Goal: Task Accomplishment & Management: Manage account settings

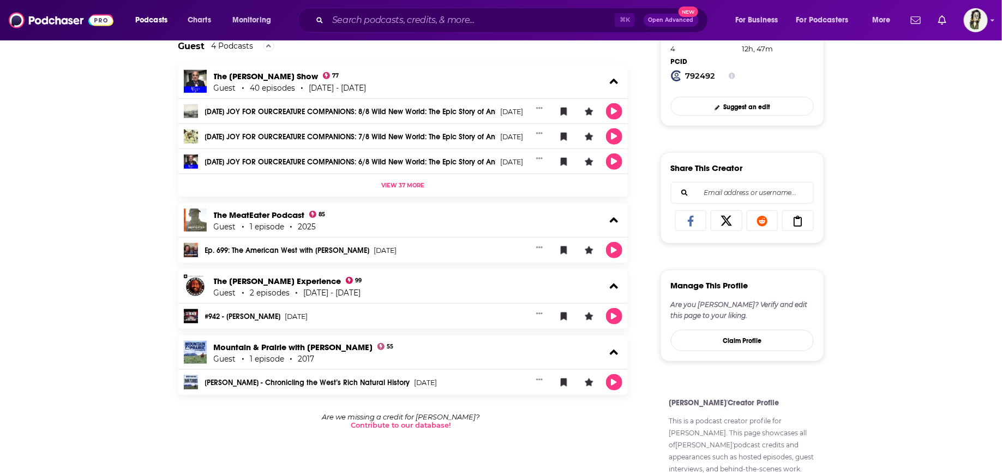
scroll to position [331, 0]
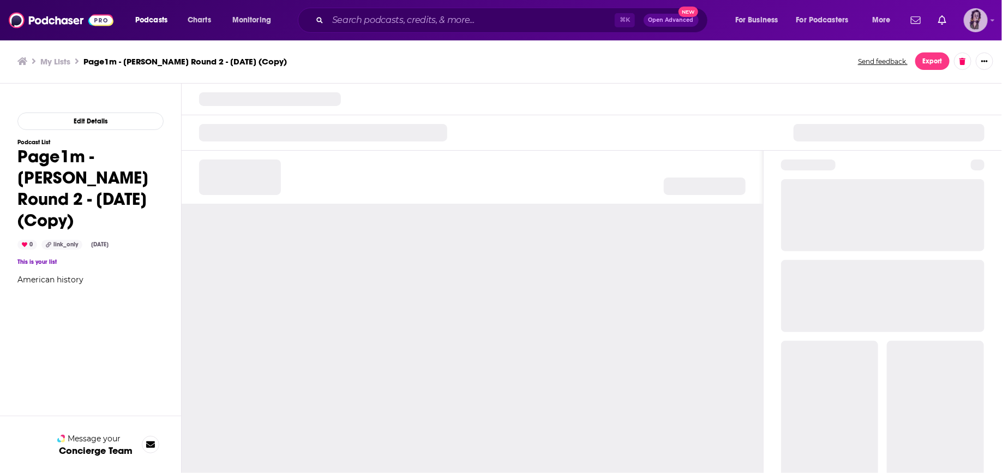
click at [981, 19] on img "Logged in as poppyhat" at bounding box center [976, 20] width 24 height 24
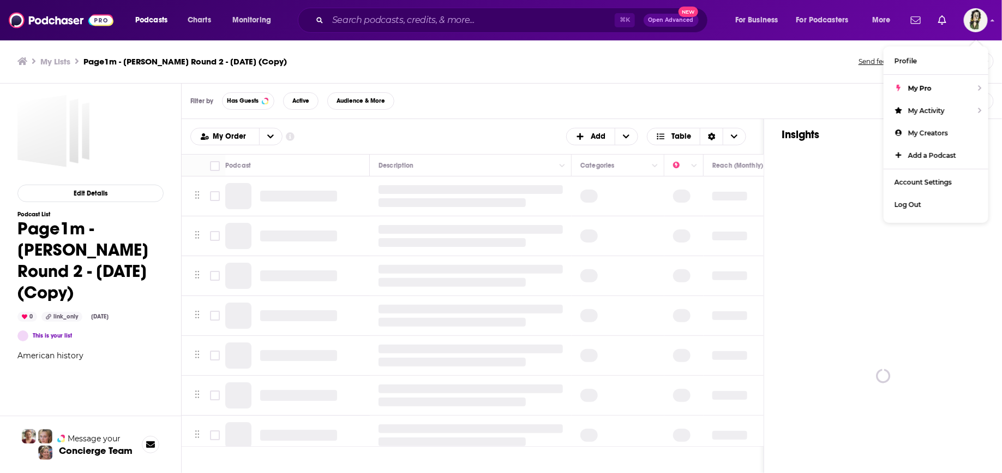
click at [139, 336] on div "This is your list" at bounding box center [90, 335] width 146 height 11
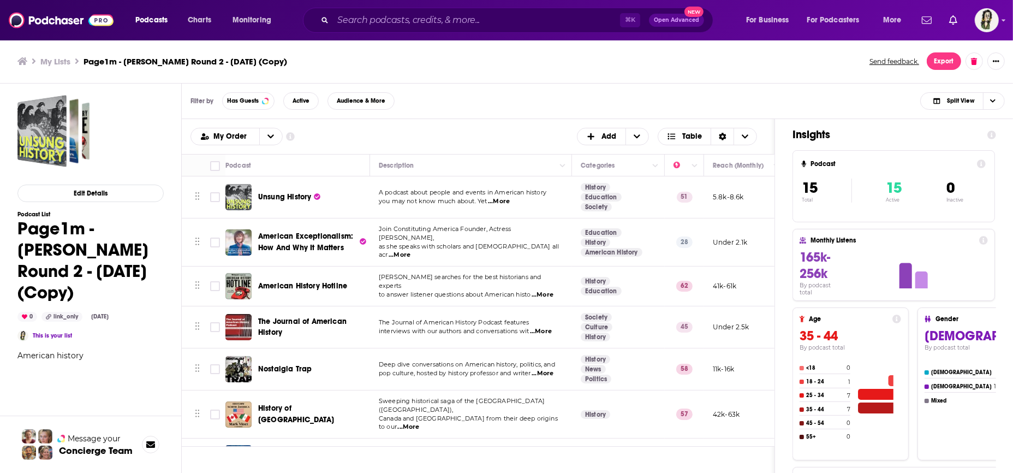
click at [487, 64] on ul "My Lists Page1m - Matt Davis Round 2 - Sept 30, 2025 (Copy)" at bounding box center [437, 61] width 840 height 10
click at [105, 190] on button "Edit Details" at bounding box center [90, 192] width 146 height 17
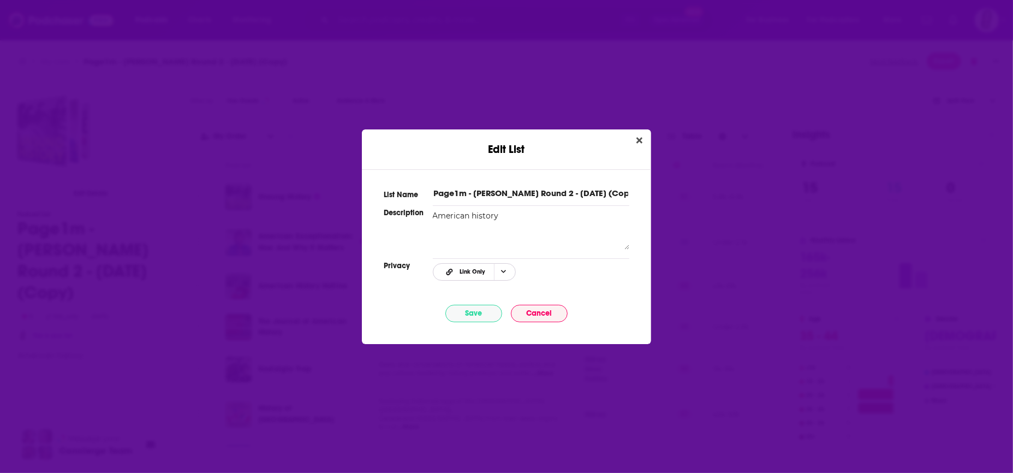
click at [504, 271] on icon "Choose Privacy" at bounding box center [503, 271] width 5 height 3
click at [481, 322] on div "Public" at bounding box center [482, 326] width 99 height 19
click at [609, 230] on textarea "American history" at bounding box center [531, 229] width 196 height 39
click at [481, 320] on button "Save" at bounding box center [473, 312] width 57 height 17
